Goal: Transaction & Acquisition: Purchase product/service

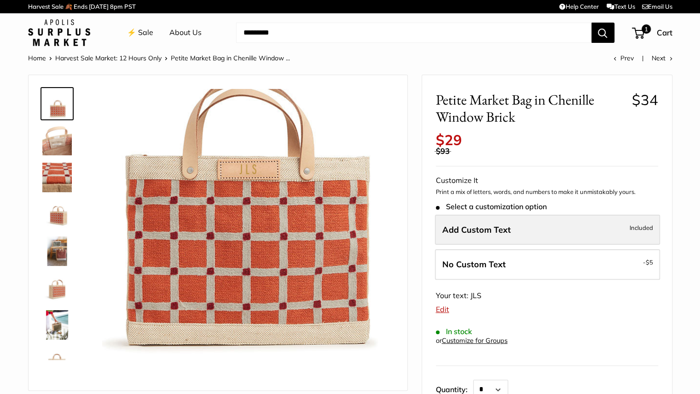
click at [509, 230] on span "Add Custom Text" at bounding box center [476, 229] width 69 height 11
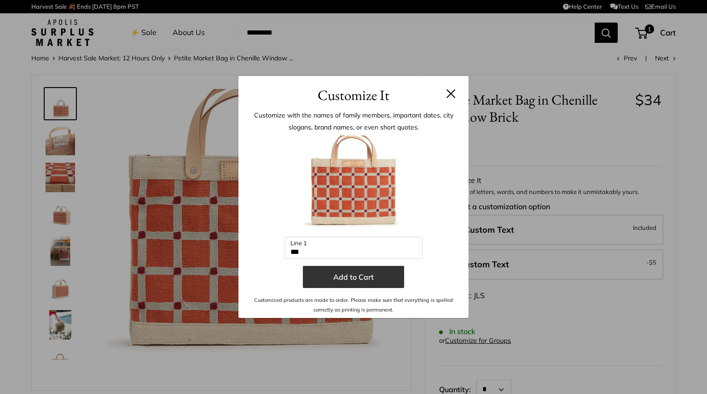
click at [389, 272] on button "Add to Cart" at bounding box center [353, 277] width 101 height 22
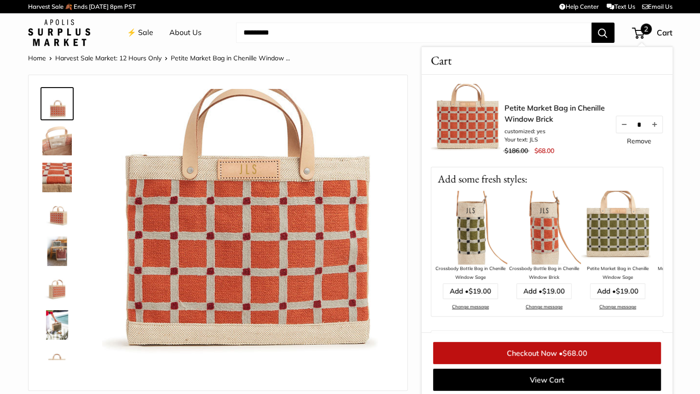
click at [627, 231] on img at bounding box center [618, 228] width 74 height 74
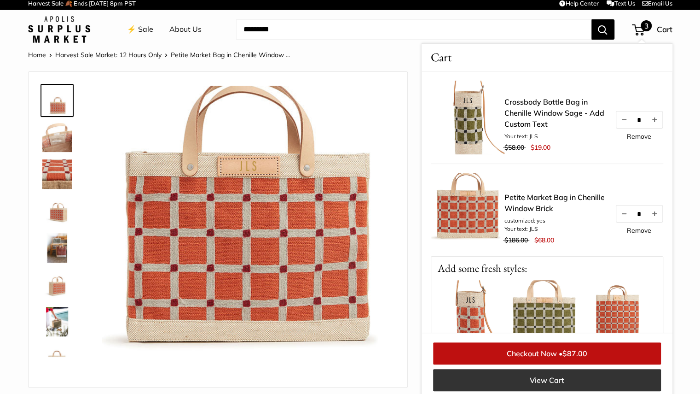
click at [537, 379] on link "View Cart" at bounding box center [547, 380] width 228 height 22
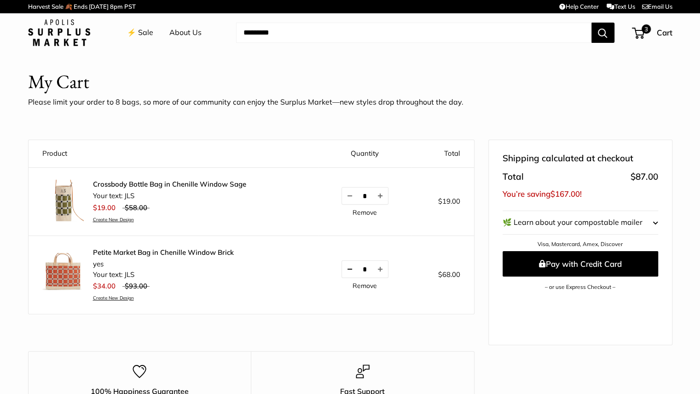
click at [343, 270] on button "Decrease quantity by 1" at bounding box center [350, 269] width 16 height 17
click at [365, 209] on link "Remove" at bounding box center [365, 212] width 24 height 6
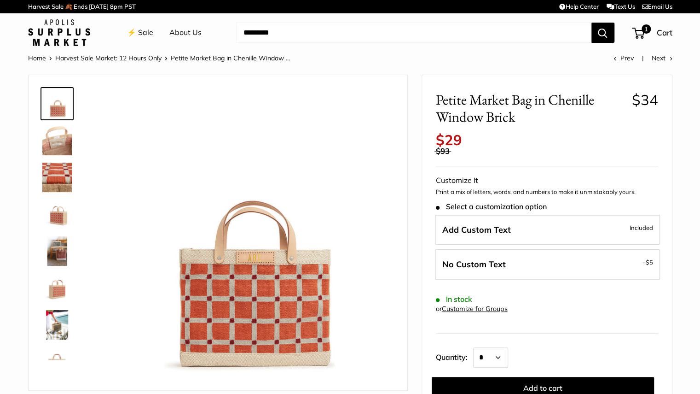
scroll to position [3, 0]
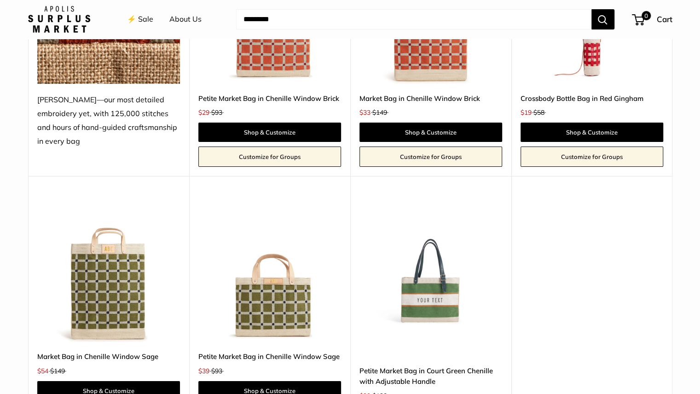
scroll to position [1932, 0]
click at [0, 0] on img at bounding box center [0, 0] width 0 height 0
